Goal: Obtain resource: Download file/media

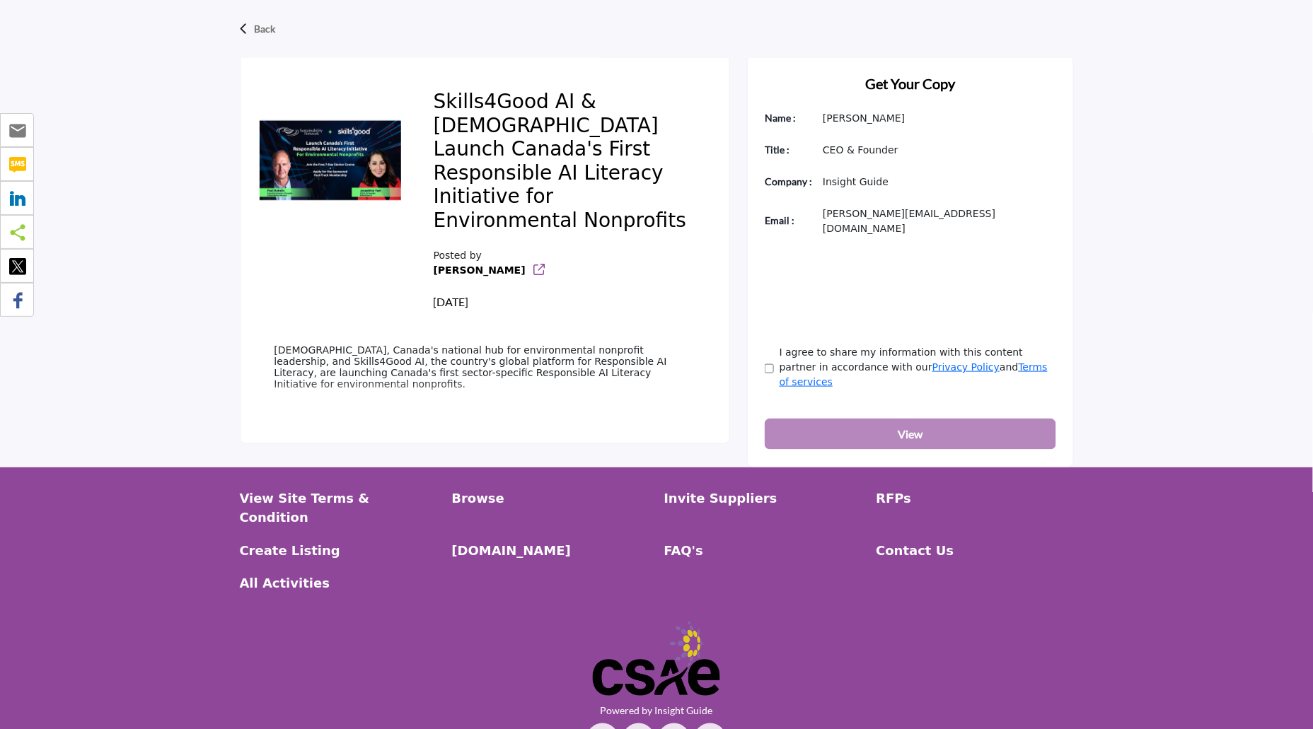
scroll to position [407, 0]
click at [859, 117] on p "[PERSON_NAME]" at bounding box center [938, 117] width 233 height 15
click at [859, 146] on p "CEO & Founder" at bounding box center [938, 149] width 233 height 15
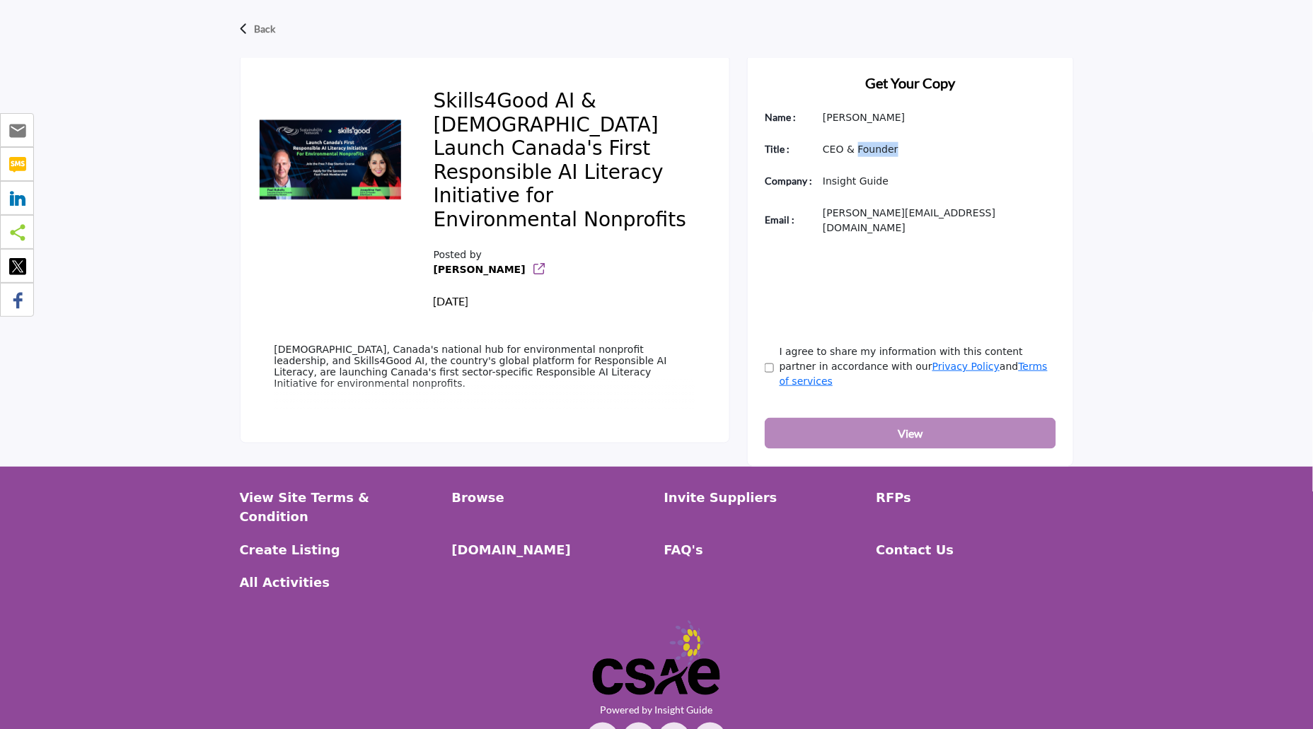
click at [859, 146] on p "CEO & Founder" at bounding box center [938, 149] width 233 height 15
click at [859, 164] on div "Get Your Copy Name : [PERSON_NAME] Title : CEO & Founder Company :" at bounding box center [910, 260] width 327 height 412
click at [859, 163] on div "Get Your Copy Name : [PERSON_NAME] Title : CEO & Founder Company :" at bounding box center [910, 260] width 327 height 412
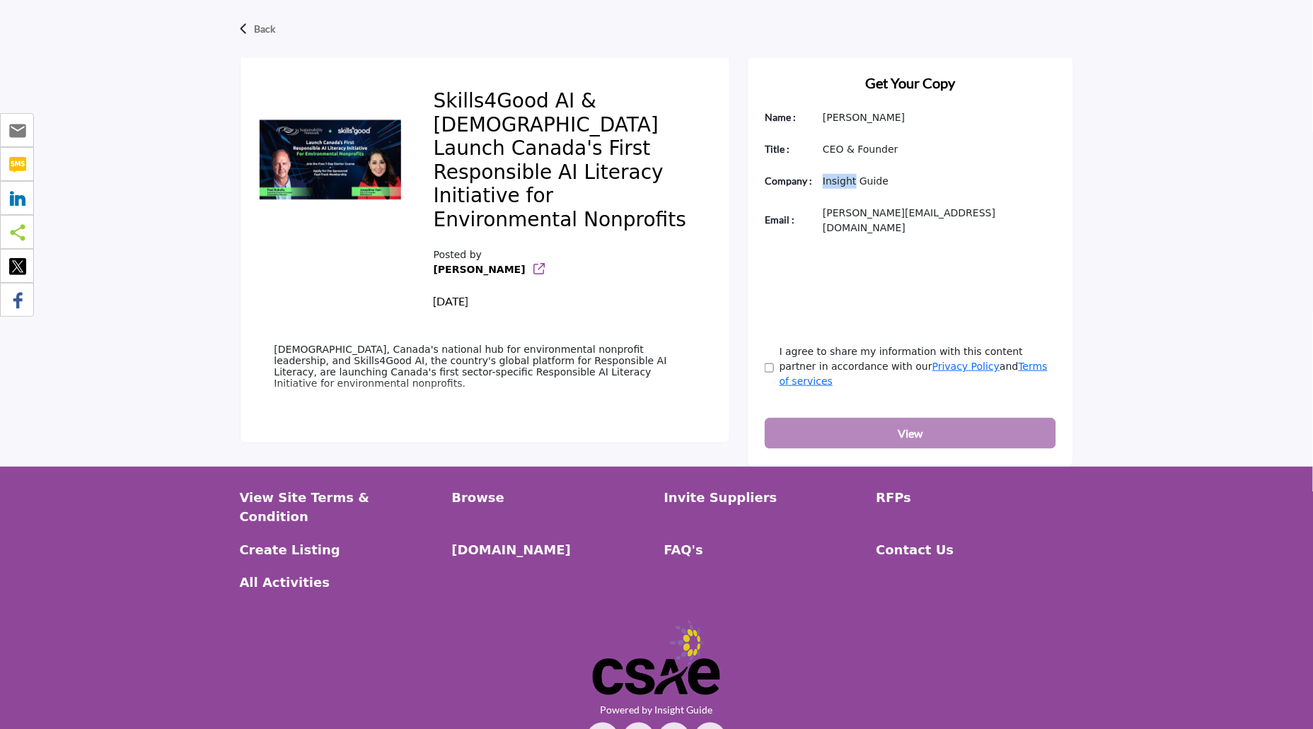
click at [859, 163] on div "Get Your Copy Name : [PERSON_NAME] Title : CEO & Founder Company :" at bounding box center [910, 260] width 327 height 412
click at [853, 206] on p "[PERSON_NAME][EMAIL_ADDRESS][DOMAIN_NAME]" at bounding box center [938, 221] width 233 height 30
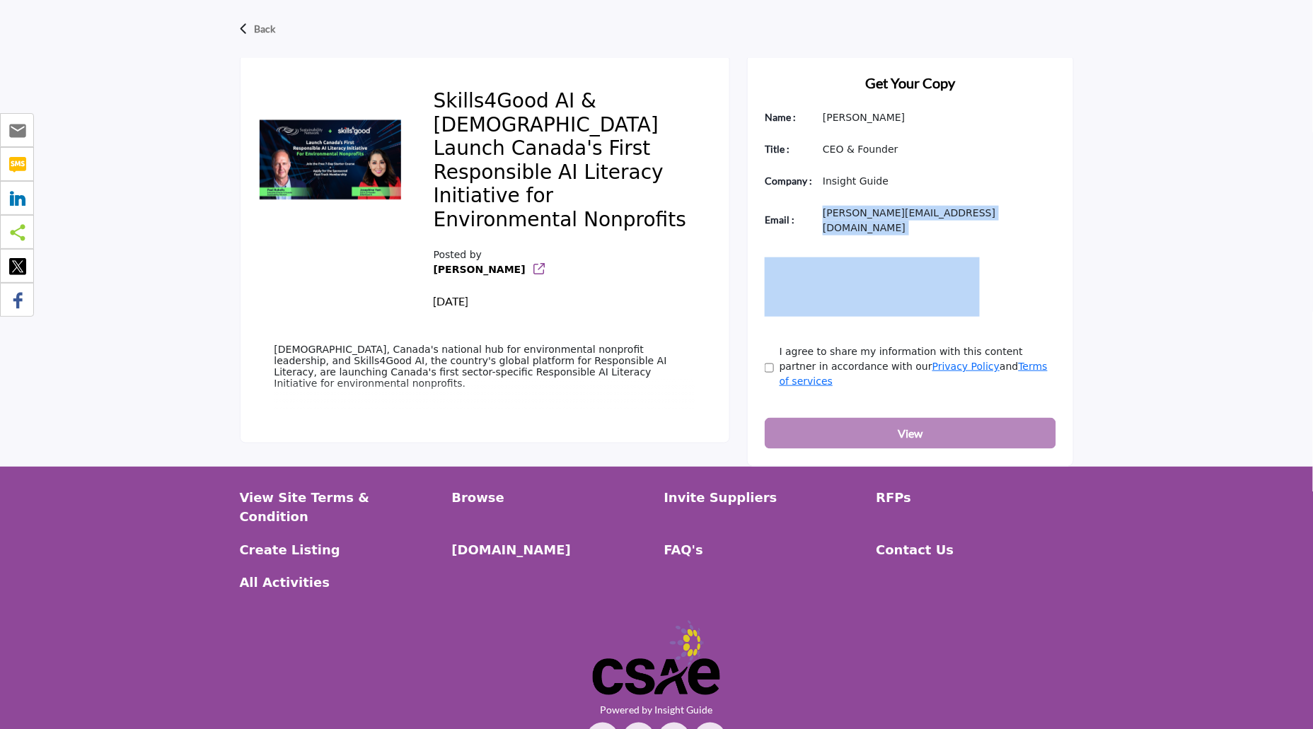
click at [853, 206] on p "[PERSON_NAME][EMAIL_ADDRESS][DOMAIN_NAME]" at bounding box center [938, 221] width 233 height 30
click at [876, 418] on button "View" at bounding box center [909, 433] width 291 height 31
